Goal: Task Accomplishment & Management: Use online tool/utility

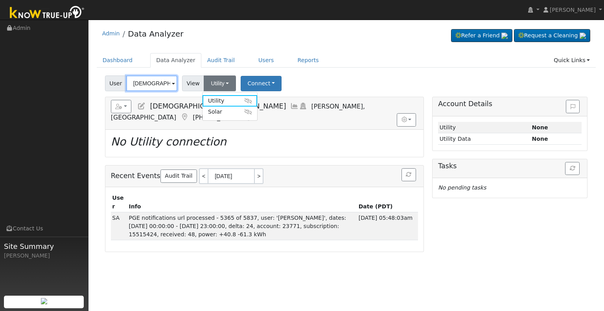
click at [160, 86] on input "[DEMOGRAPHIC_DATA][PERSON_NAME]" at bounding box center [151, 83] width 51 height 16
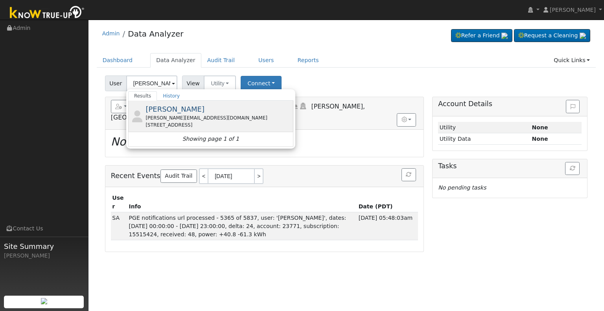
click at [0, 0] on div "[PERSON_NAME] [PERSON_NAME][EMAIL_ADDRESS][DOMAIN_NAME] [STREET_ADDRESS]" at bounding box center [0, 0] width 0 height 0
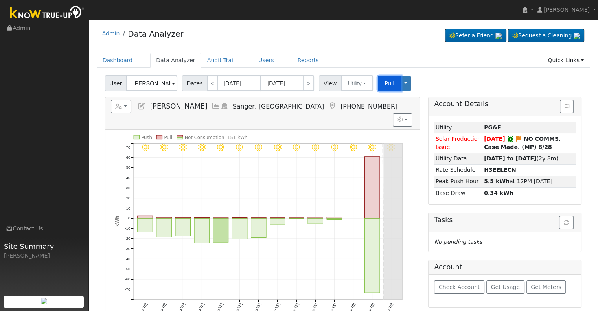
click at [378, 86] on button "Pull" at bounding box center [389, 83] width 23 height 15
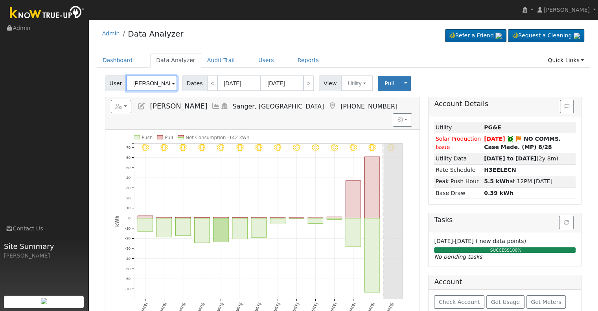
click at [148, 83] on input "[PERSON_NAME]" at bounding box center [151, 83] width 51 height 16
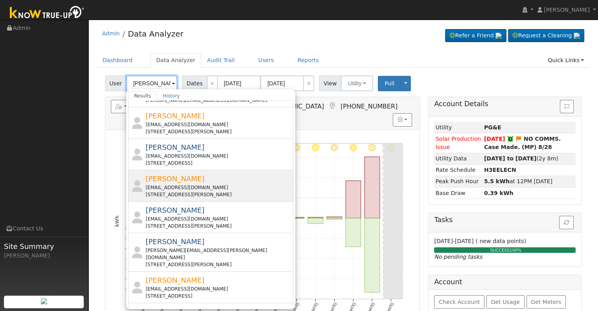
scroll to position [79, 0]
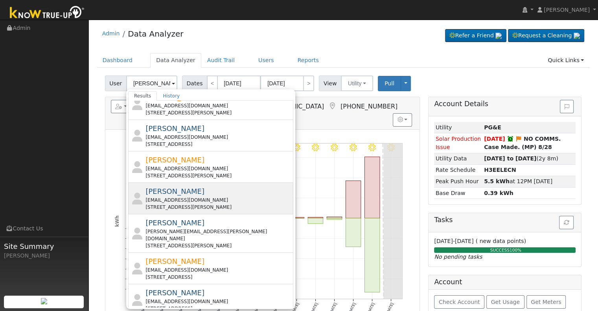
click at [221, 197] on div "[EMAIL_ADDRESS][DOMAIN_NAME]" at bounding box center [218, 200] width 146 height 7
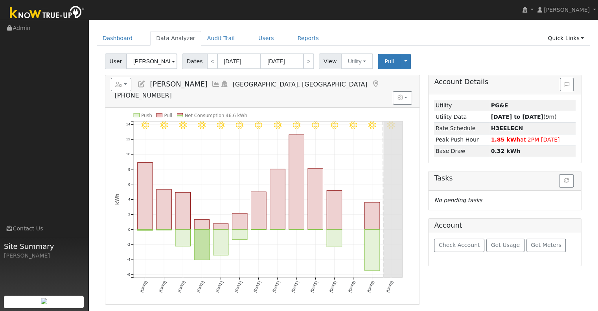
scroll to position [39, 0]
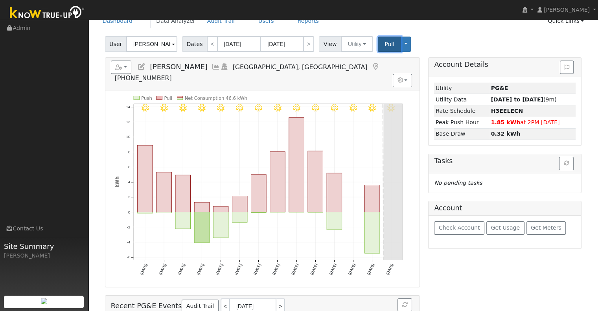
click at [384, 44] on span "Pull" at bounding box center [389, 44] width 10 height 6
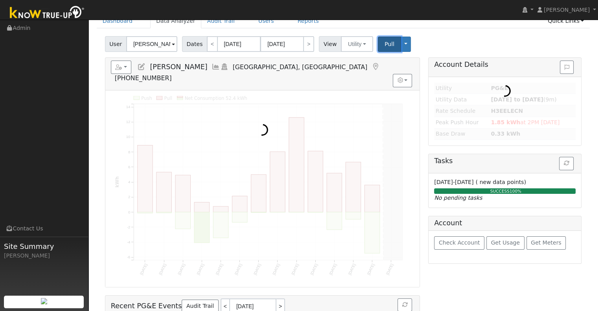
scroll to position [0, 0]
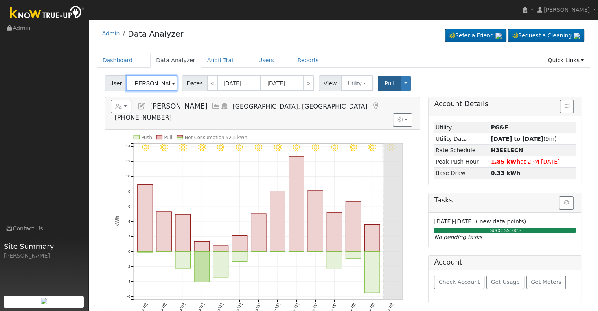
click at [145, 85] on input "[PERSON_NAME]" at bounding box center [151, 83] width 51 height 16
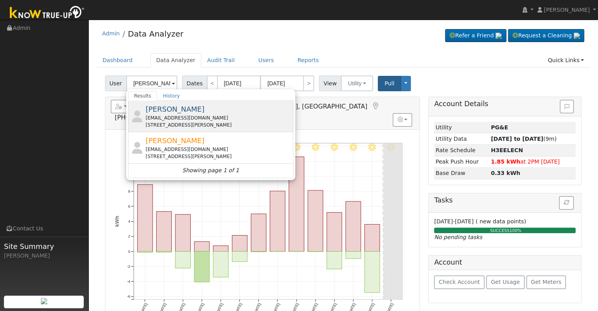
click at [200, 112] on div "[PERSON_NAME] [EMAIL_ADDRESS][DOMAIN_NAME] [STREET_ADDRESS][PERSON_NAME]" at bounding box center [218, 116] width 146 height 25
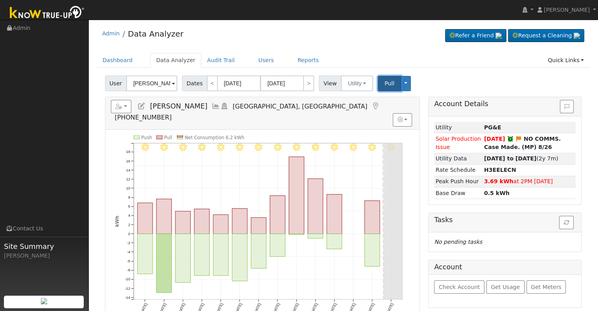
click at [384, 83] on span "Pull" at bounding box center [389, 83] width 10 height 6
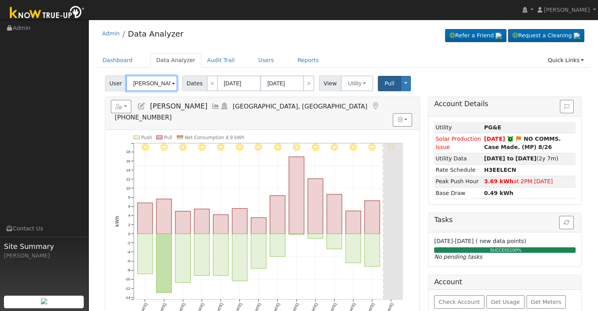
click at [142, 84] on input "[PERSON_NAME]" at bounding box center [151, 83] width 51 height 16
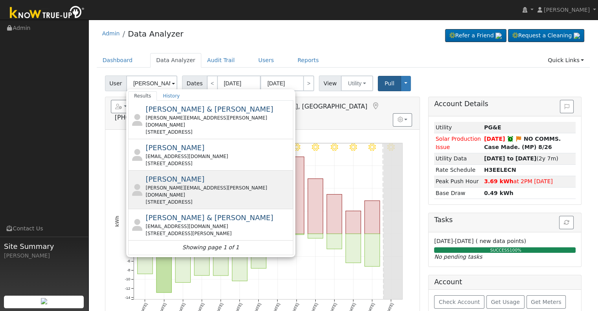
click at [197, 184] on div "[PERSON_NAME][EMAIL_ADDRESS][PERSON_NAME][DOMAIN_NAME]" at bounding box center [218, 191] width 146 height 14
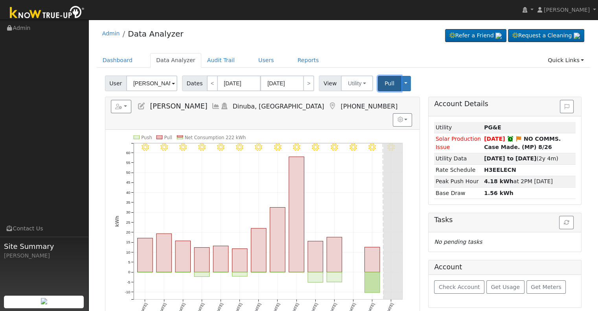
click at [384, 82] on span "Pull" at bounding box center [389, 83] width 10 height 6
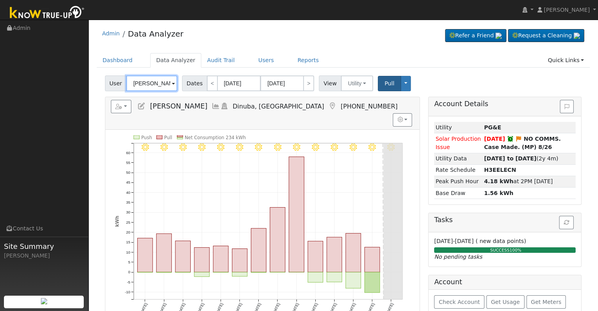
click at [155, 83] on input "[PERSON_NAME]" at bounding box center [151, 83] width 51 height 16
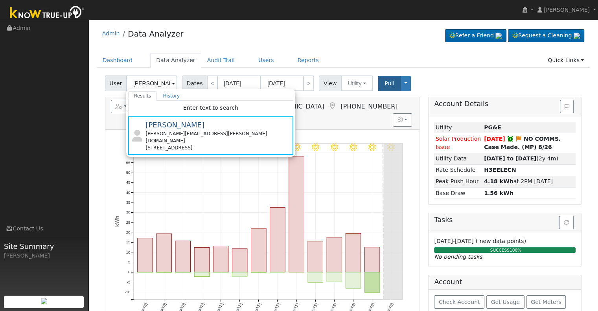
click at [346, 115] on div "Reports Scenario Health Check Energy Audit Account Timeline User Audit Trail In…" at bounding box center [262, 113] width 314 height 32
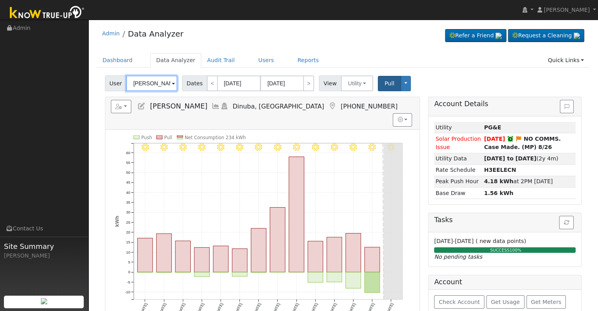
click at [148, 85] on input "[PERSON_NAME]" at bounding box center [151, 83] width 51 height 16
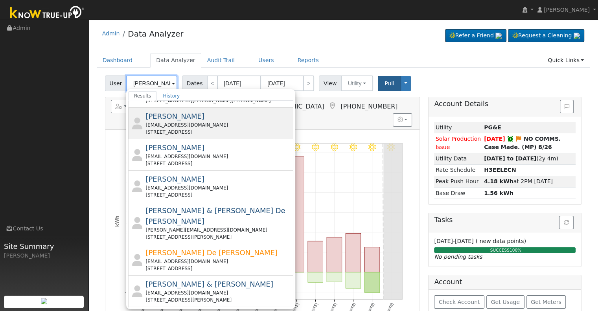
scroll to position [90, 0]
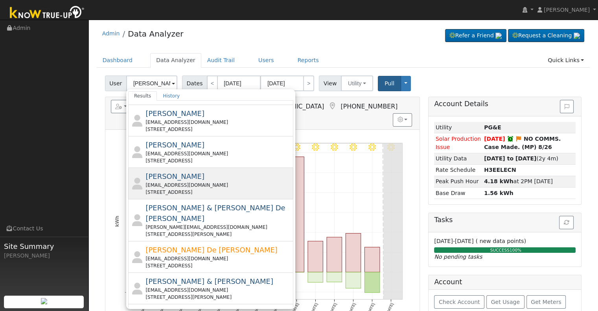
click at [190, 180] on div "[PERSON_NAME] [EMAIL_ADDRESS][DOMAIN_NAME] [STREET_ADDRESS]" at bounding box center [218, 183] width 146 height 25
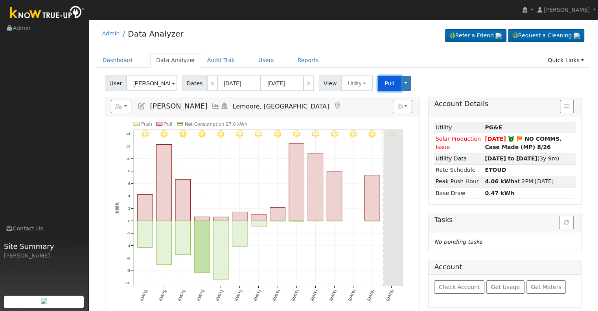
click at [384, 81] on span "Pull" at bounding box center [389, 83] width 10 height 6
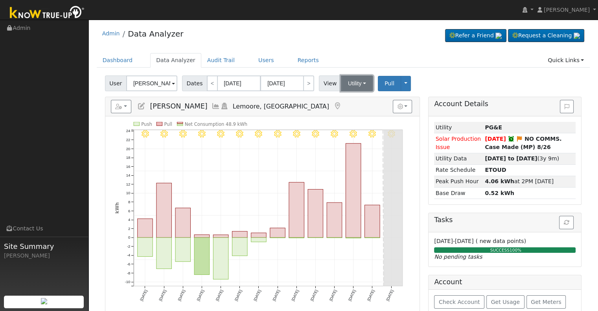
click at [342, 82] on button "Utility" at bounding box center [357, 83] width 32 height 16
click at [344, 111] on link "Solar" at bounding box center [366, 112] width 55 height 11
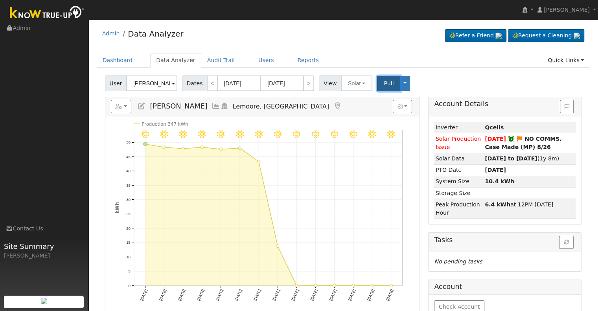
click at [377, 85] on button "Pull" at bounding box center [388, 83] width 23 height 15
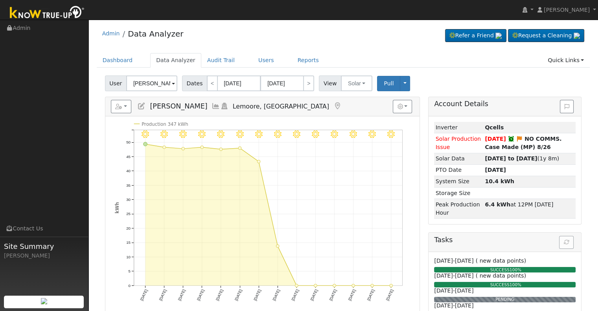
drag, startPoint x: 443, startPoint y: 74, endPoint x: 392, endPoint y: 52, distance: 55.5
click at [392, 52] on div "Admin Data Analyzer Refer a Friend Request a Cleaning" at bounding box center [343, 276] width 502 height 505
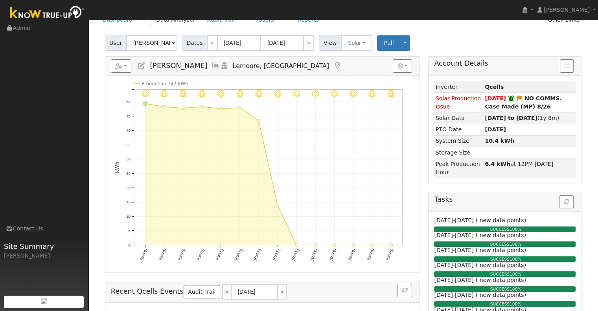
scroll to position [0, 0]
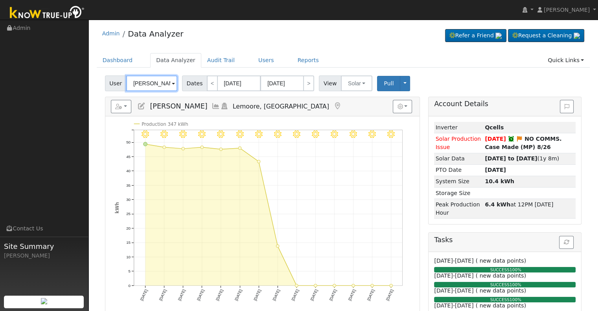
click at [149, 83] on input "[PERSON_NAME]" at bounding box center [151, 83] width 51 height 16
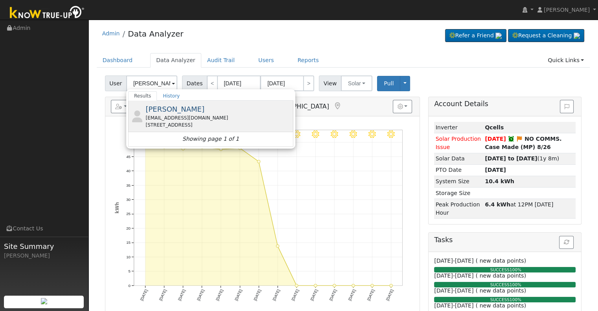
click at [165, 113] on div "[PERSON_NAME] [EMAIL_ADDRESS][DOMAIN_NAME] [STREET_ADDRESS]" at bounding box center [218, 116] width 146 height 25
type input "[PERSON_NAME]"
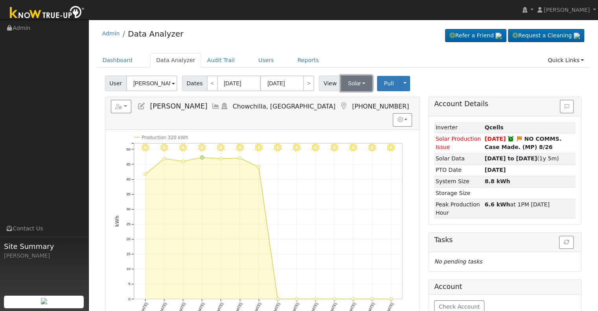
click at [341, 82] on button "Solar" at bounding box center [356, 83] width 31 height 16
click at [346, 97] on link "Utility" at bounding box center [366, 100] width 55 height 11
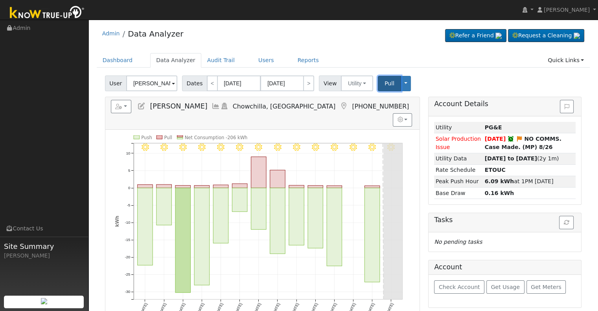
click at [378, 86] on button "Pull" at bounding box center [389, 83] width 23 height 15
